Goal: Information Seeking & Learning: Find specific fact

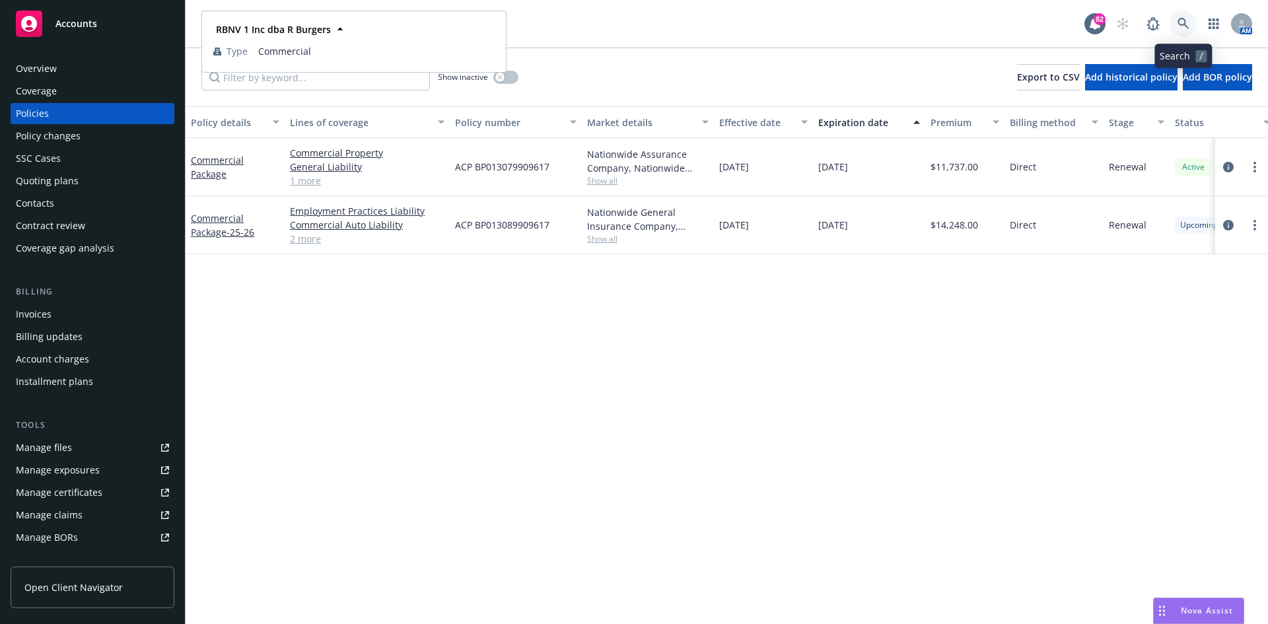
click at [1185, 18] on icon at bounding box center [1183, 24] width 12 height 12
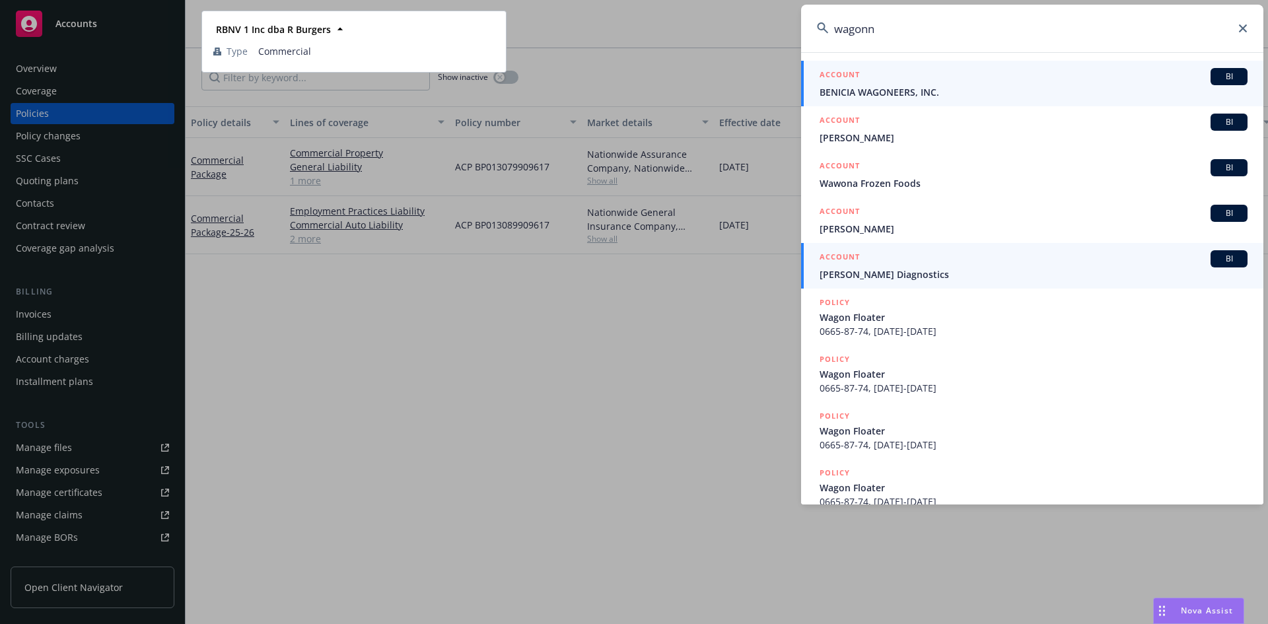
type input "wagonn"
click at [845, 256] on h5 "ACCOUNT" at bounding box center [840, 258] width 40 height 16
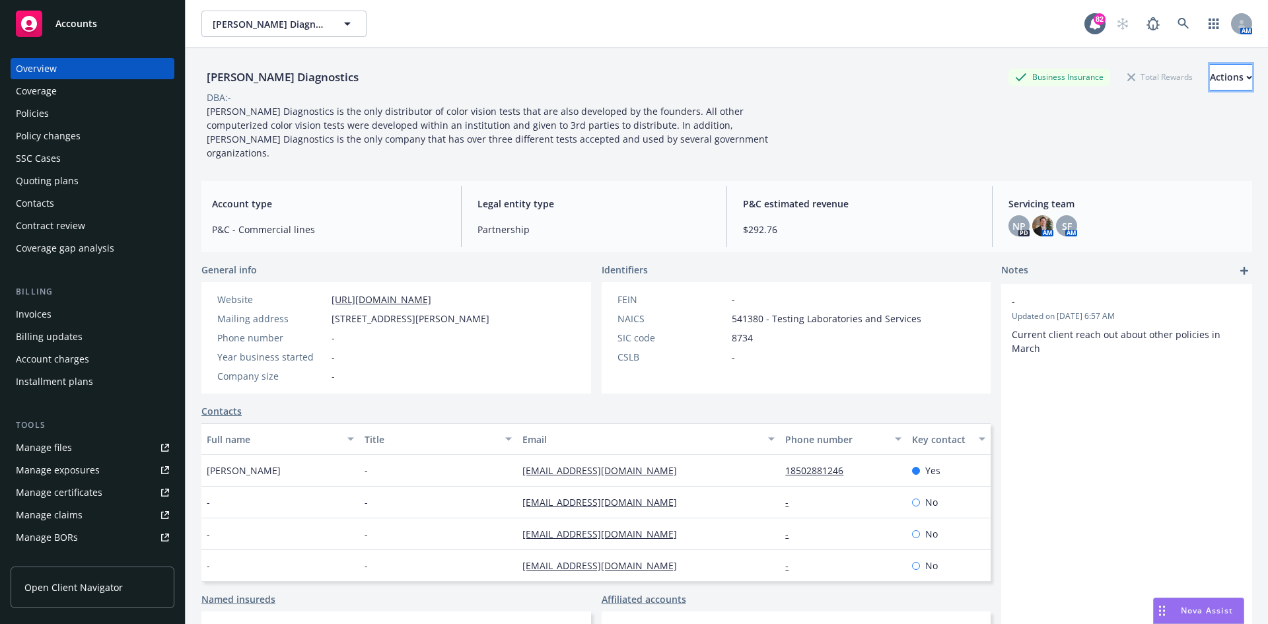
click at [1223, 81] on button "Actions" at bounding box center [1231, 77] width 42 height 26
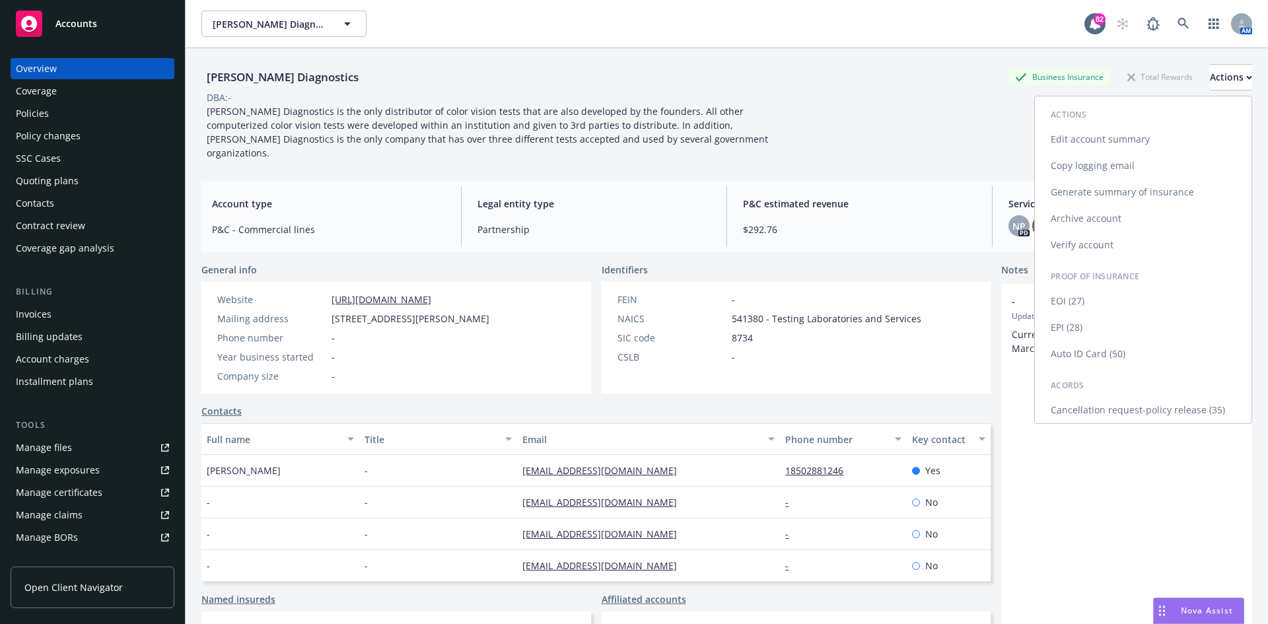
click at [1113, 131] on link "Edit account summary" at bounding box center [1143, 139] width 217 height 26
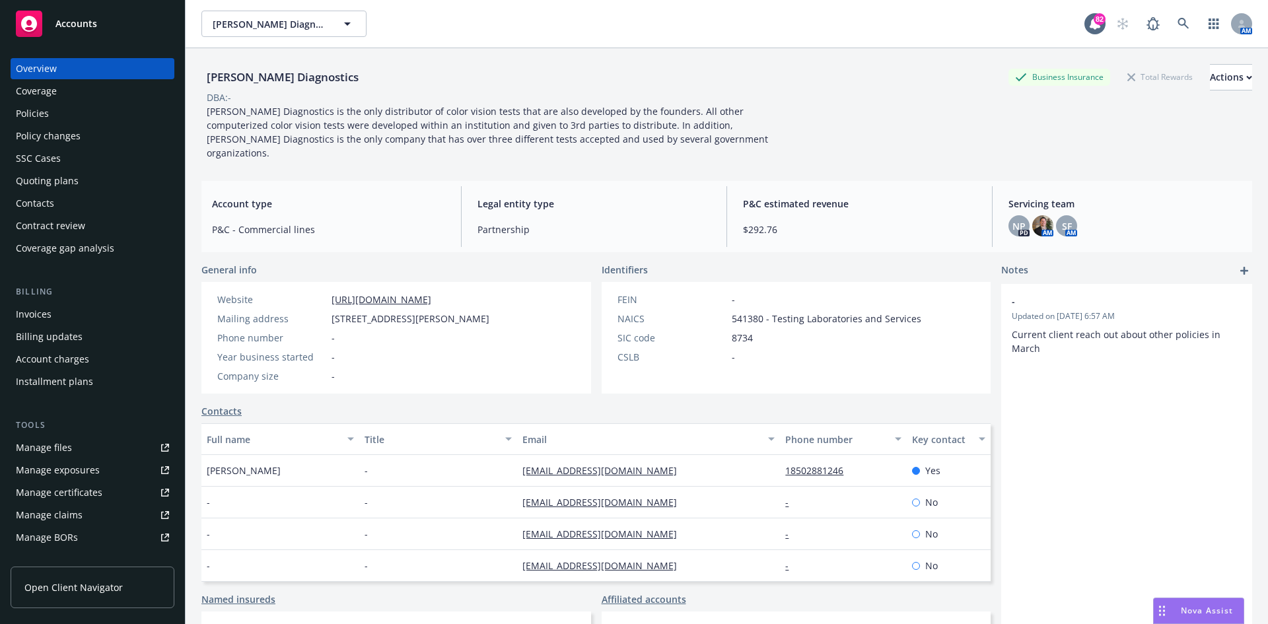
select select "US"
select select "Partnership"
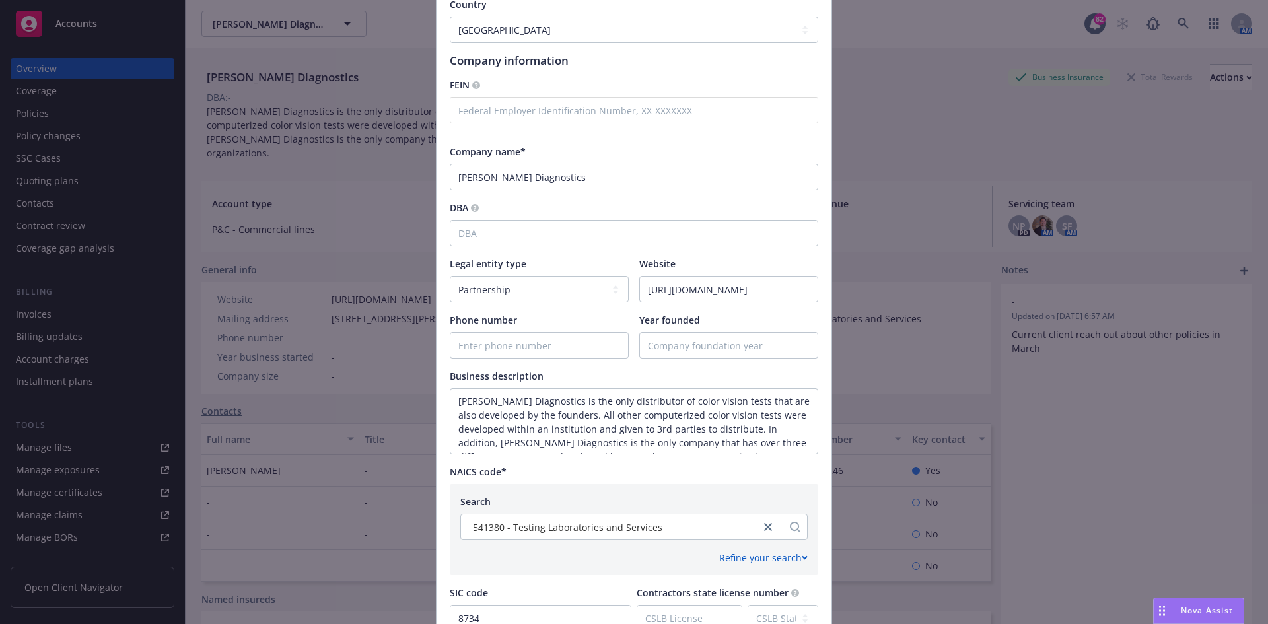
scroll to position [396, 0]
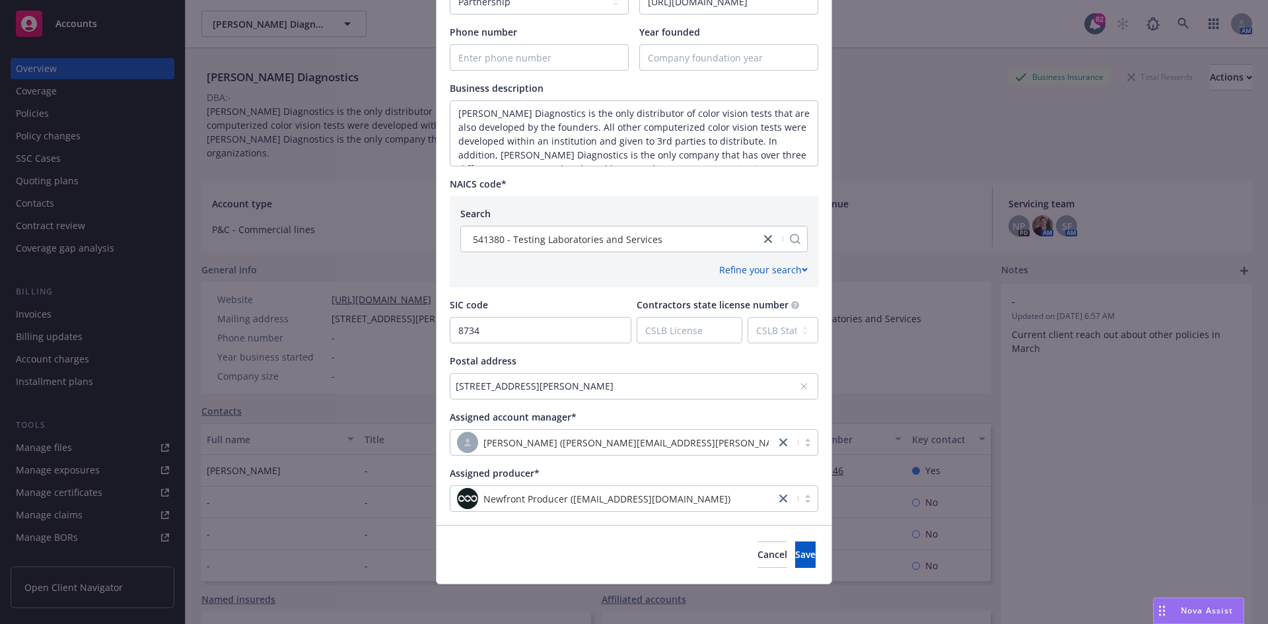
click at [800, 379] on div "[STREET_ADDRESS][PERSON_NAME]" at bounding box center [634, 386] width 368 height 26
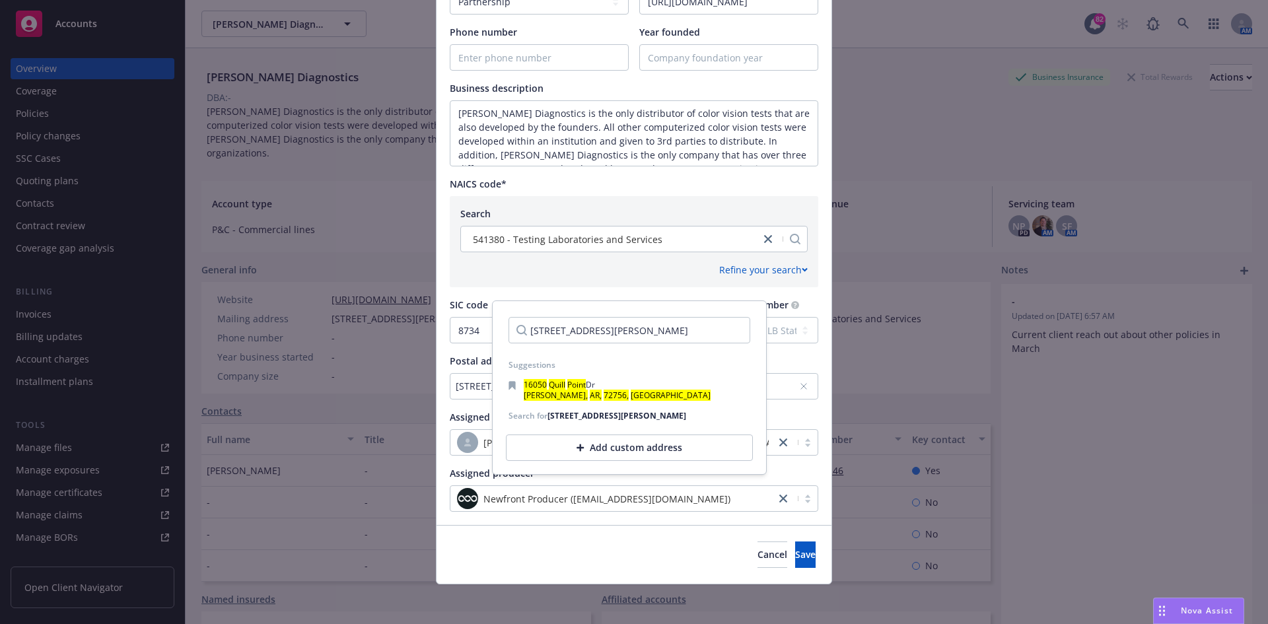
click at [631, 449] on div "Add custom address" at bounding box center [629, 448] width 247 height 26
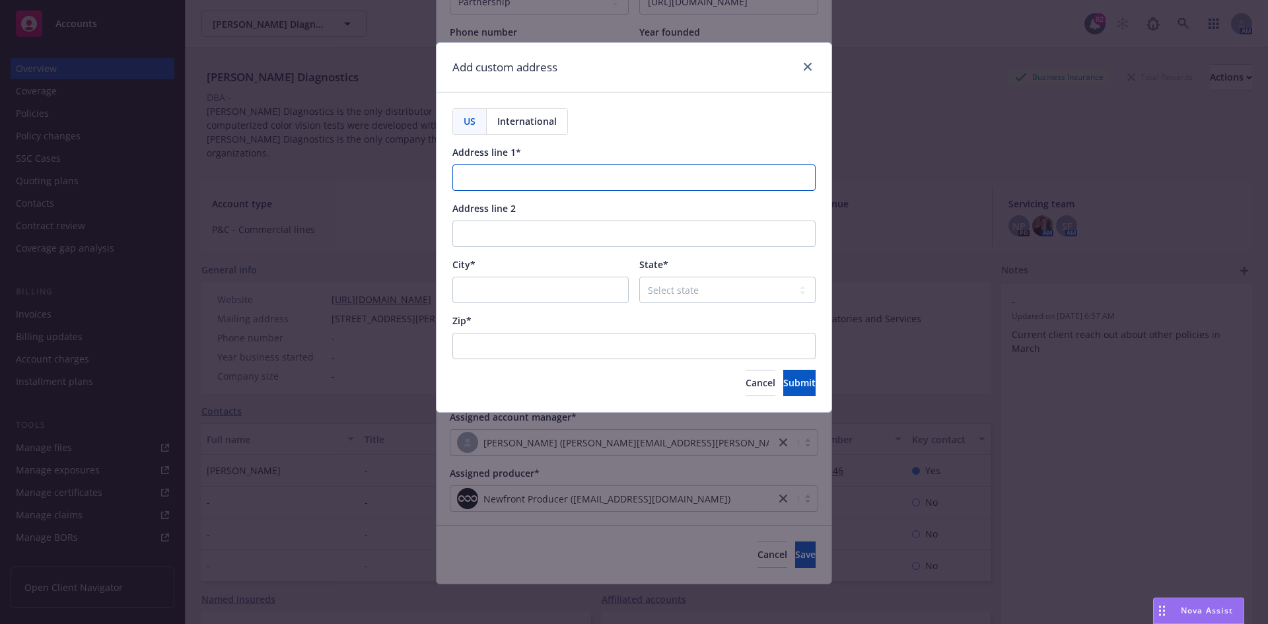
paste input "[STREET_ADDRESS][PERSON_NAME]"
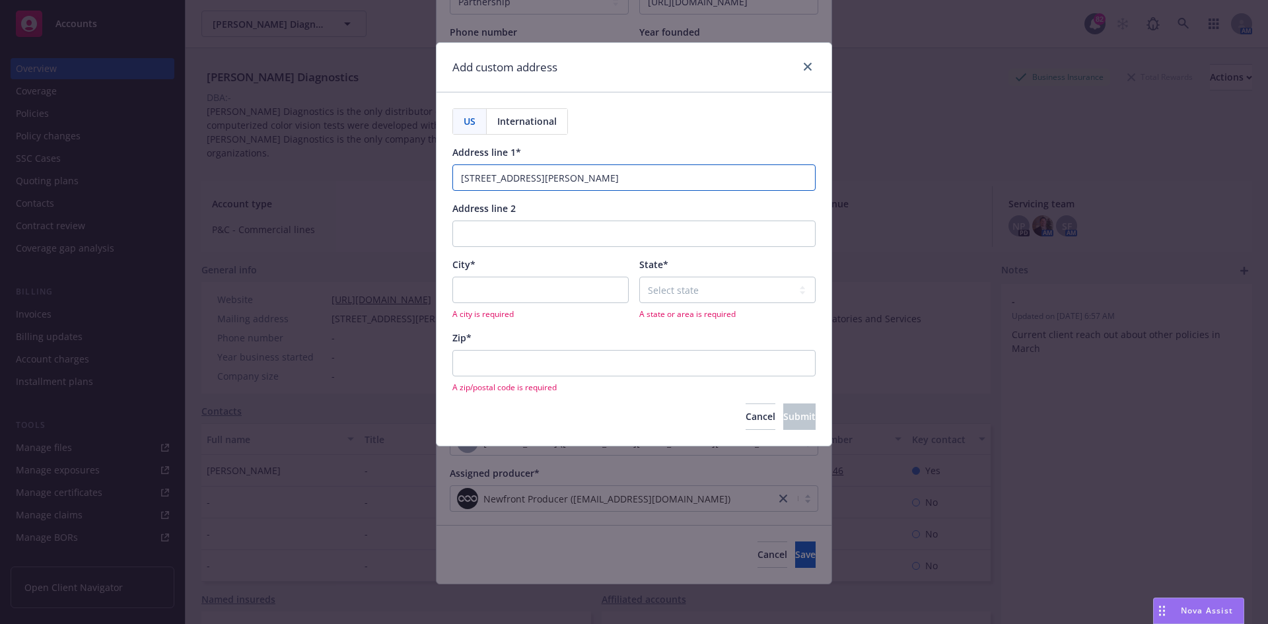
type input "[STREET_ADDRESS][PERSON_NAME]"
click at [550, 227] on input "Address line 2" at bounding box center [633, 234] width 363 height 26
type input "#1109"
paste input "[GEOGRAPHIC_DATA]"
type input "[GEOGRAPHIC_DATA]"
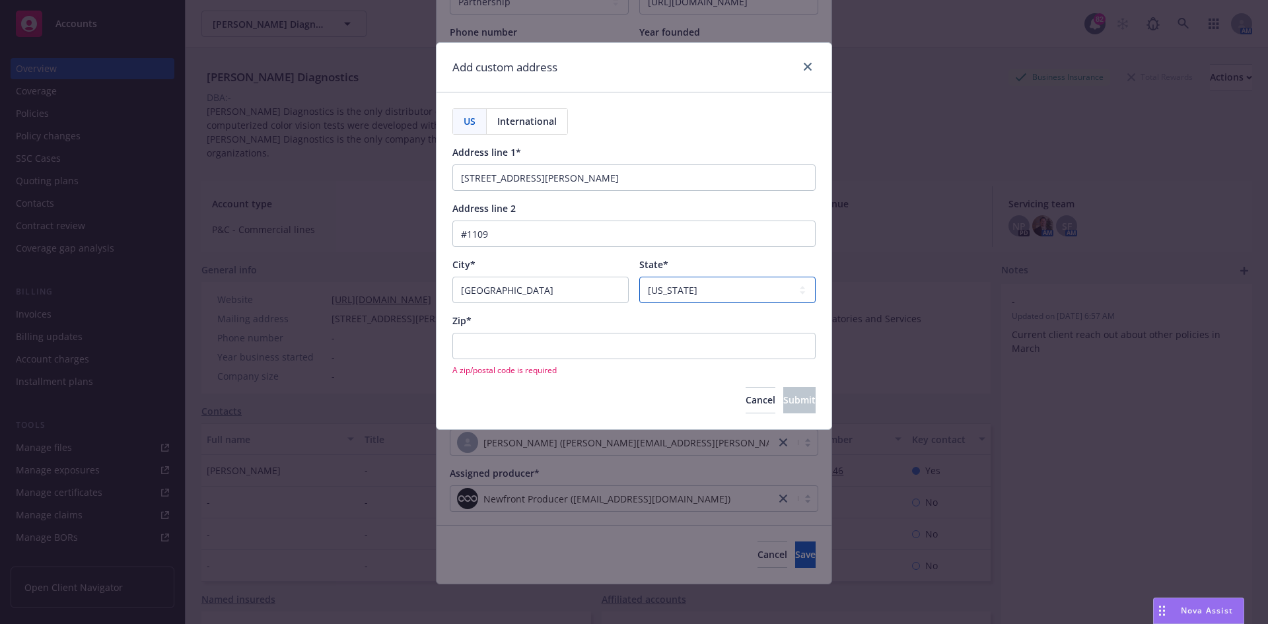
click at [799, 292] on select "Select state [US_STATE] [US_STATE] [US_STATE] [US_STATE] [US_STATE] [PERSON_NAM…" at bounding box center [727, 290] width 176 height 26
select select "AR"
click at [639, 277] on select "Select state [US_STATE] [US_STATE] [US_STATE] [US_STATE] [US_STATE] [PERSON_NAM…" at bounding box center [727, 290] width 176 height 26
paste input "72712"
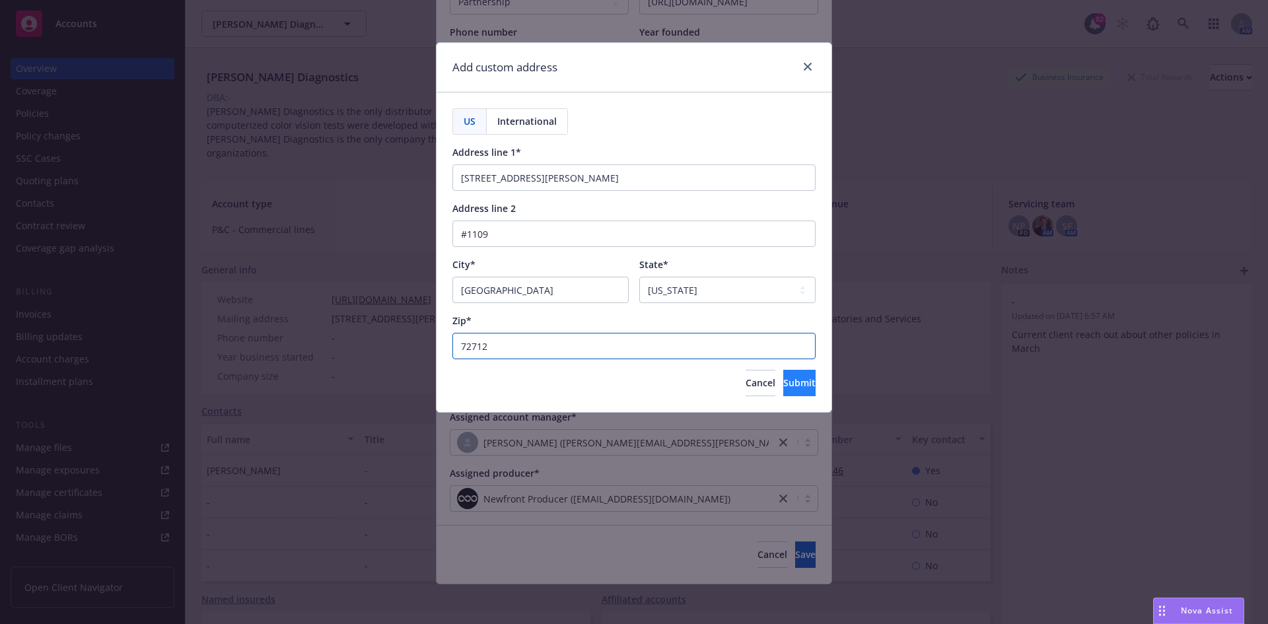
type input "72712"
click at [783, 380] on span "Submit" at bounding box center [799, 382] width 32 height 13
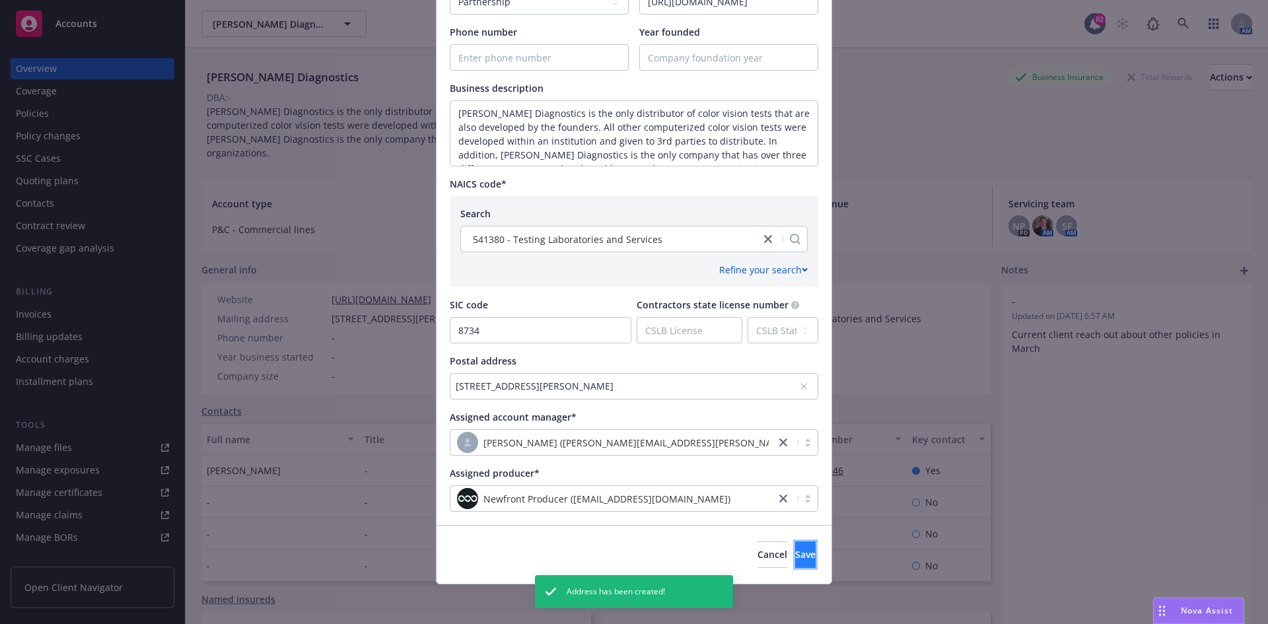
click at [795, 552] on span "Save" at bounding box center [805, 554] width 20 height 13
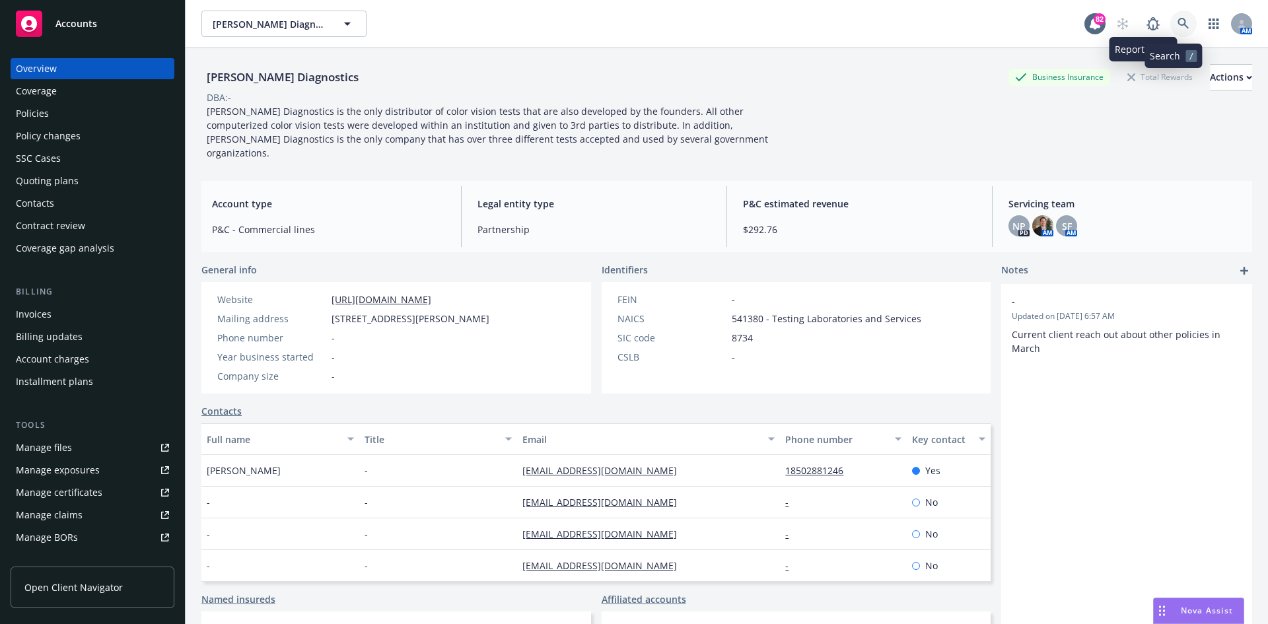
click at [1177, 22] on icon at bounding box center [1182, 23] width 11 height 11
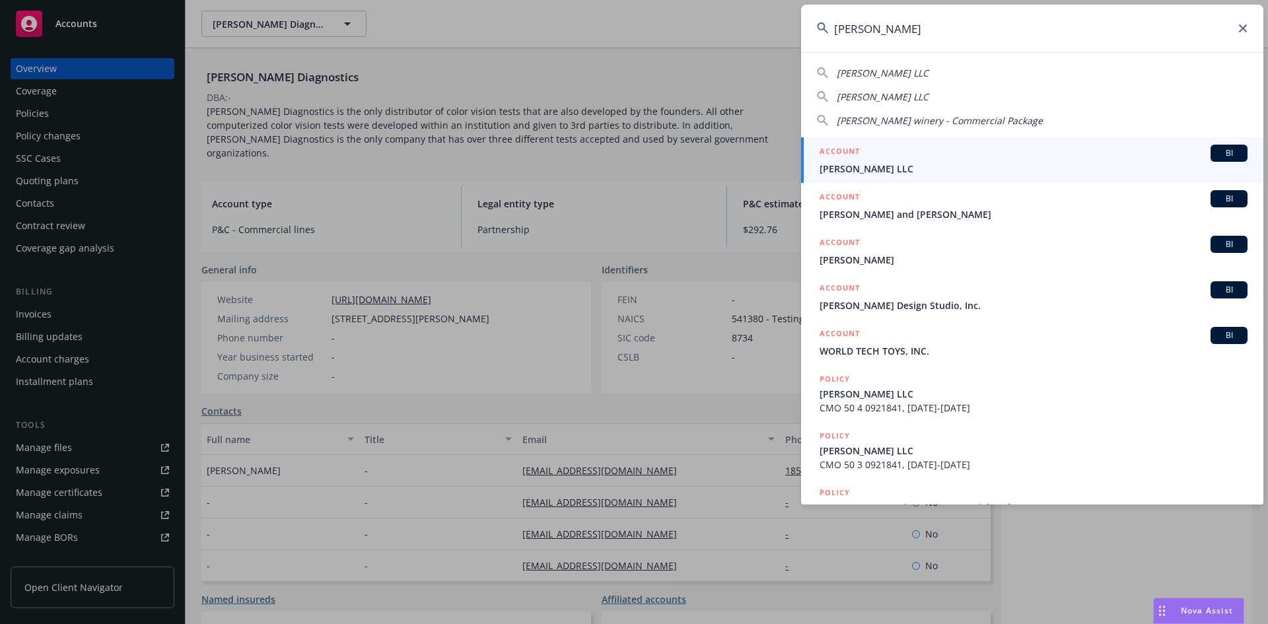
type input "[PERSON_NAME]"
click at [860, 149] on div "ACCOUNT BI" at bounding box center [1034, 153] width 428 height 17
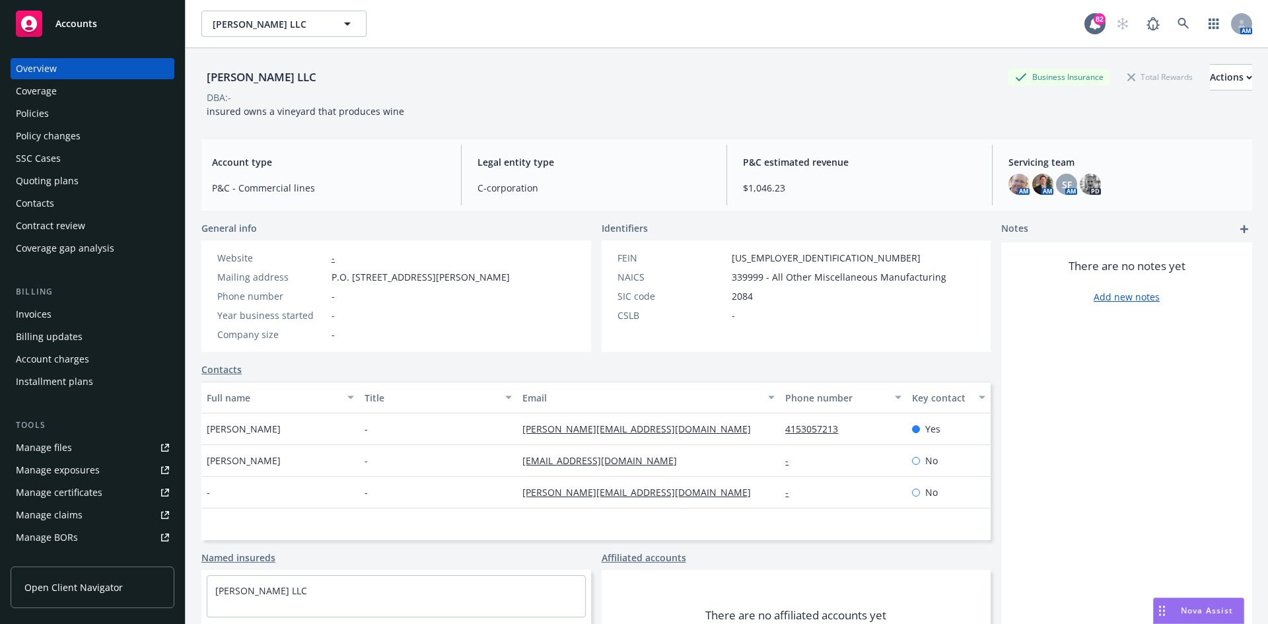
click at [97, 118] on div "Policies" at bounding box center [92, 113] width 153 height 21
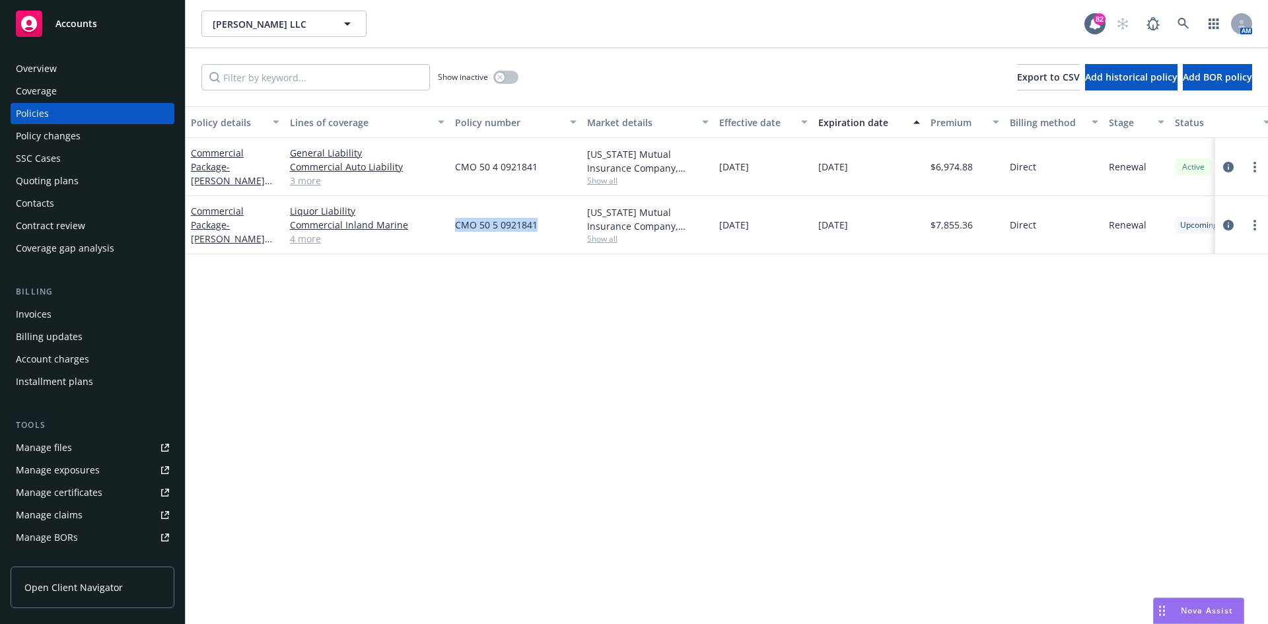
drag, startPoint x: 541, startPoint y: 225, endPoint x: 456, endPoint y: 229, distance: 84.6
click at [456, 229] on div "CMO 50 5 0921841" at bounding box center [516, 225] width 132 height 58
copy span "CMO 50 5 0921841"
click at [1190, 22] on link at bounding box center [1183, 24] width 26 height 26
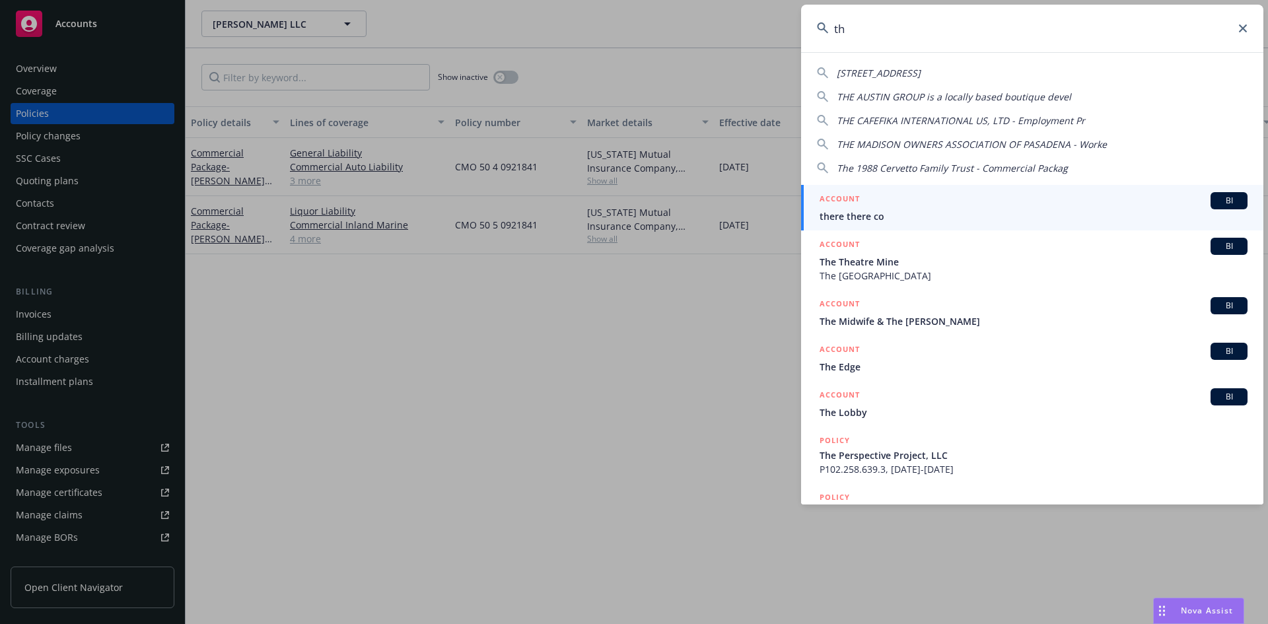
type input "t"
